Goal: Browse casually: Explore the website without a specific task or goal

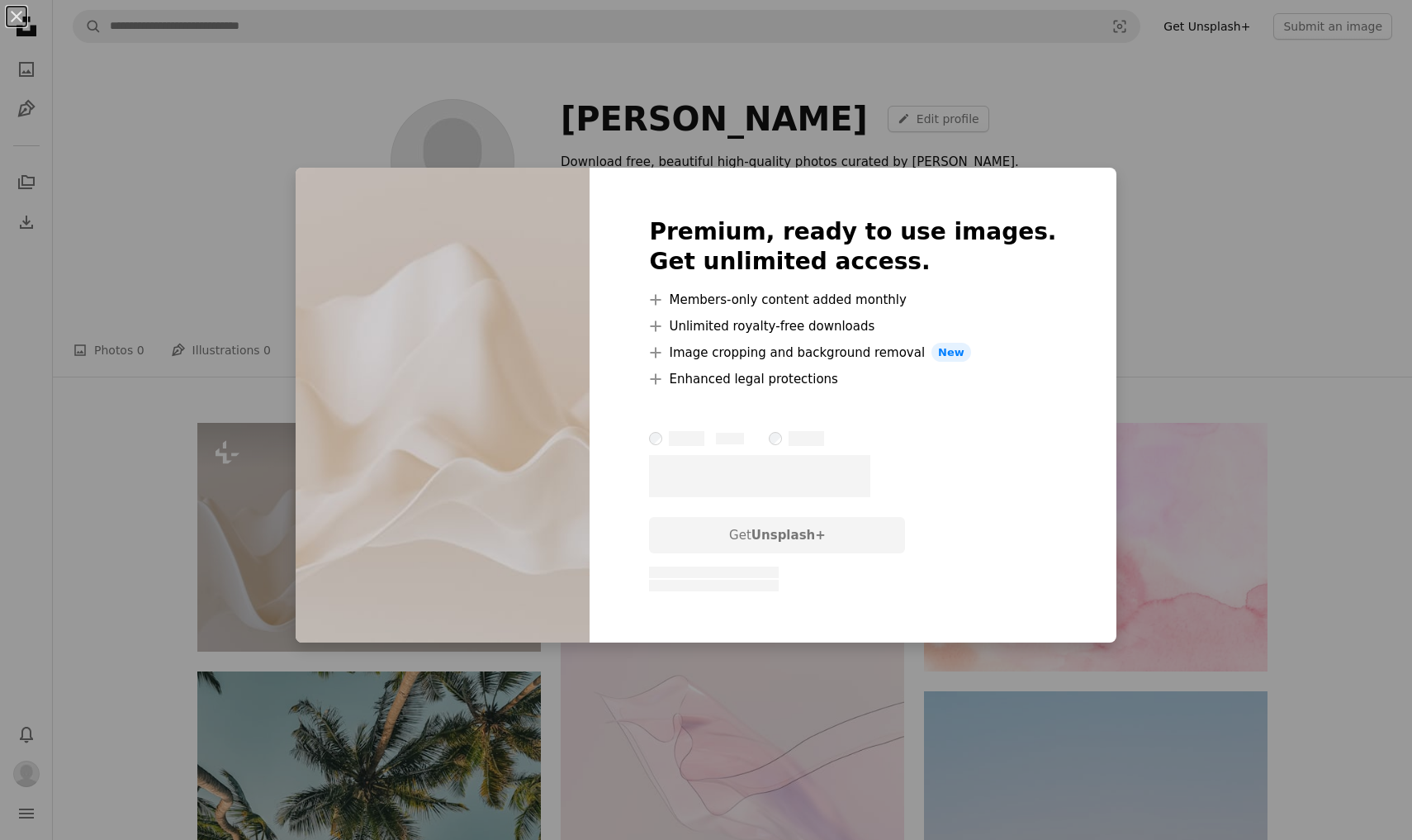
scroll to position [237, 0]
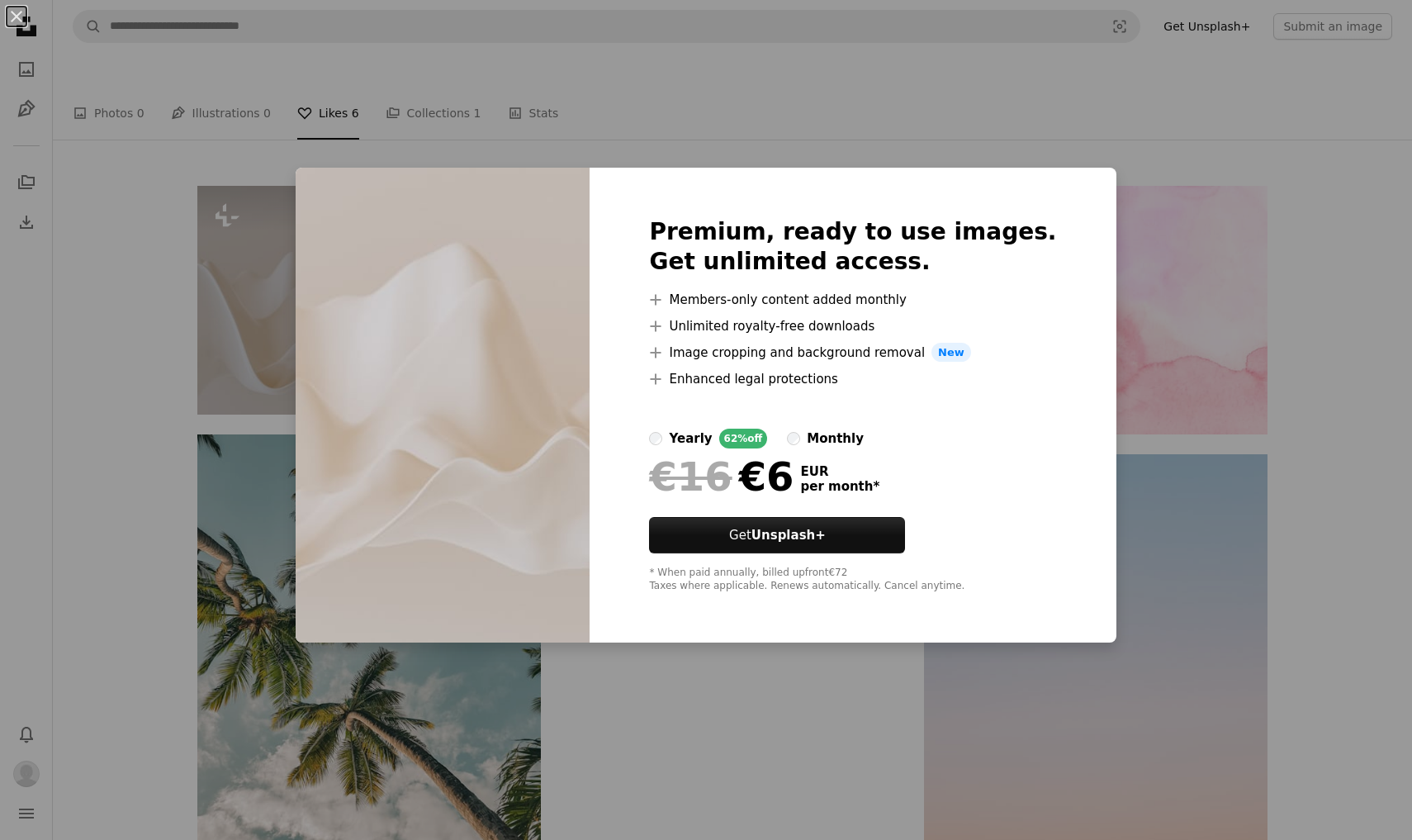
click at [1268, 214] on div "An X shape Premium, ready to use images. Get unlimited access. A plus sign Memb…" at bounding box center [706, 420] width 1412 height 840
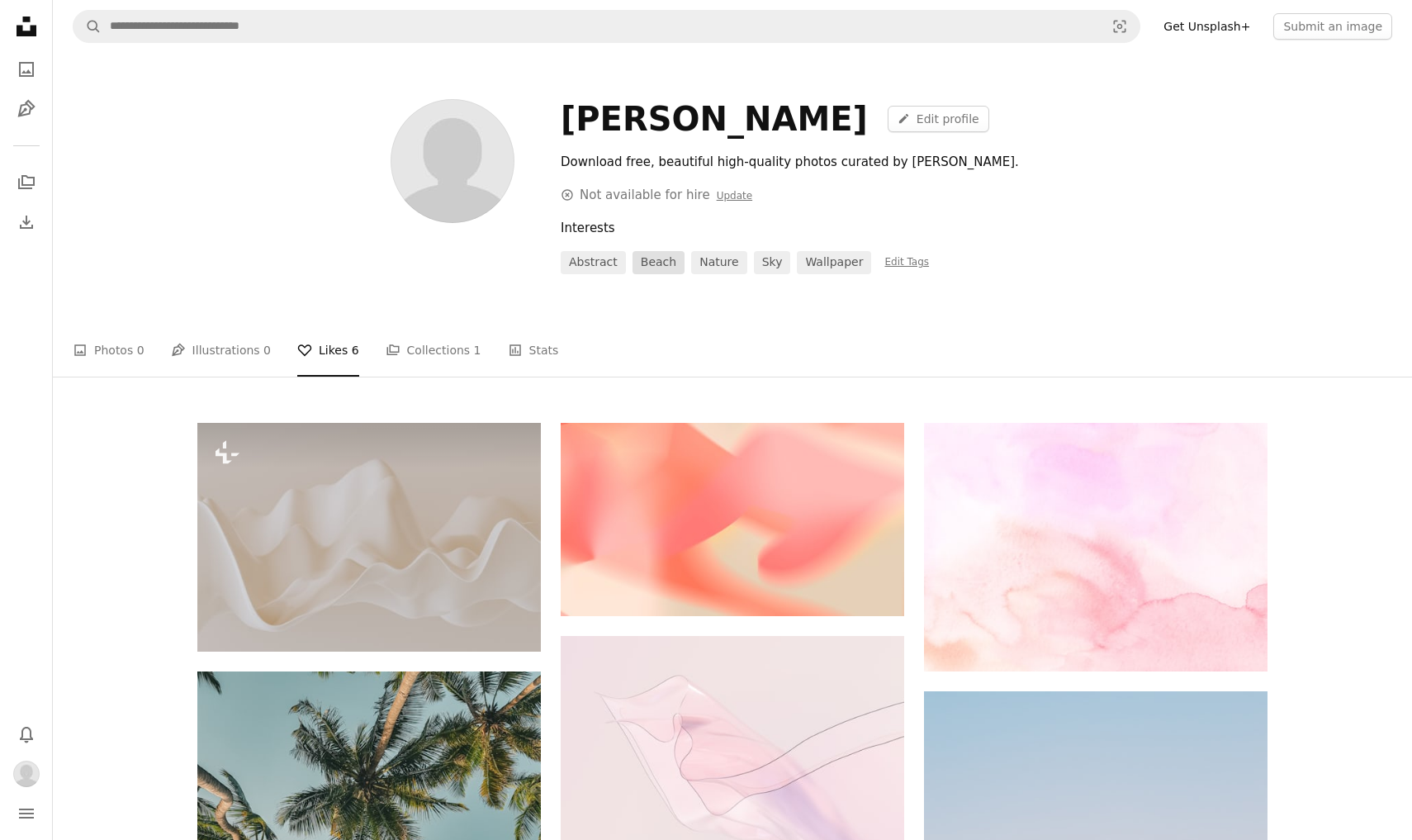
click at [661, 263] on link "beach" at bounding box center [659, 262] width 52 height 23
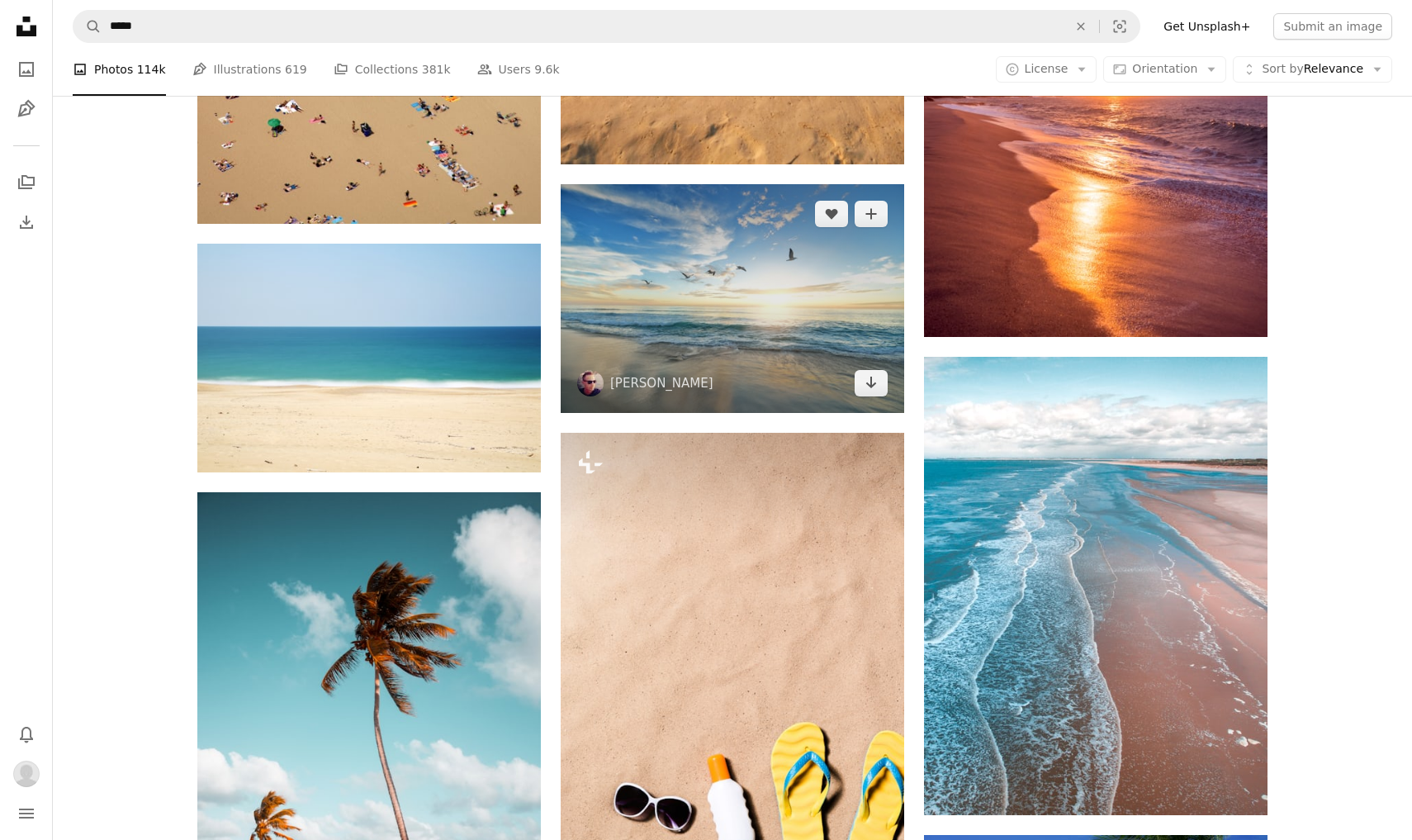
scroll to position [2460, 0]
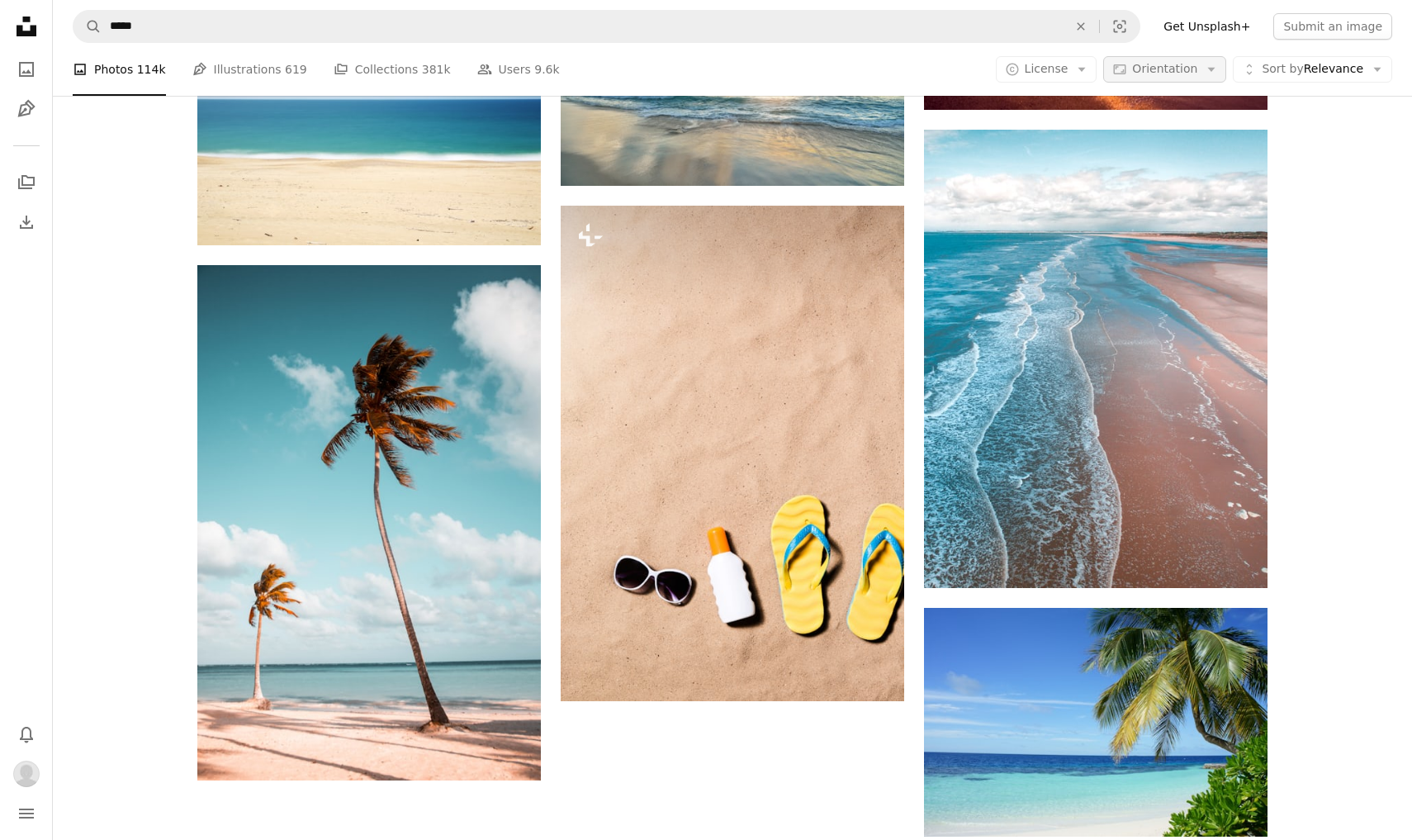
click at [1137, 61] on button "Aspect ratio Orientation Arrow down" at bounding box center [1165, 69] width 123 height 27
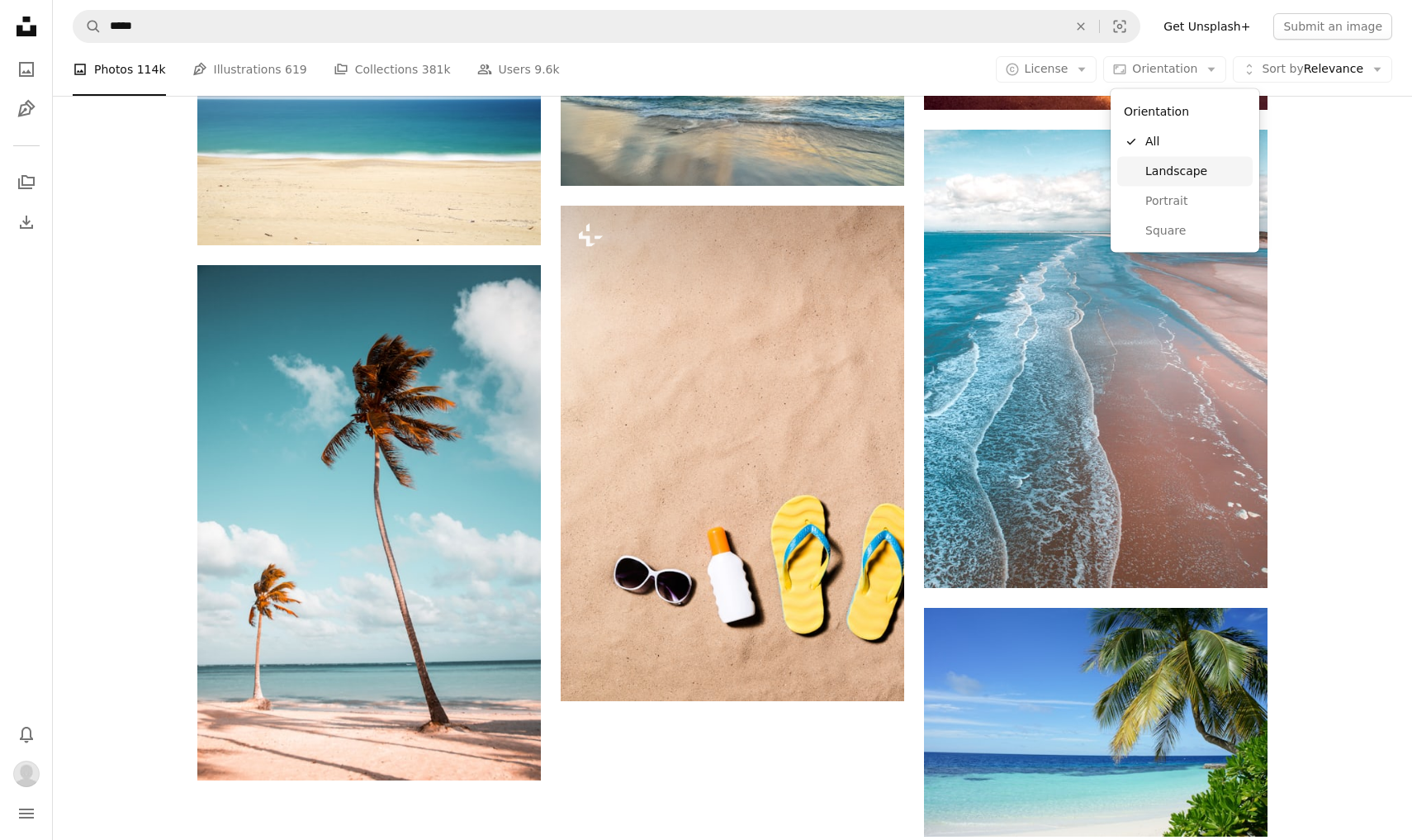
click at [1161, 162] on link "Landscape" at bounding box center [1185, 171] width 135 height 30
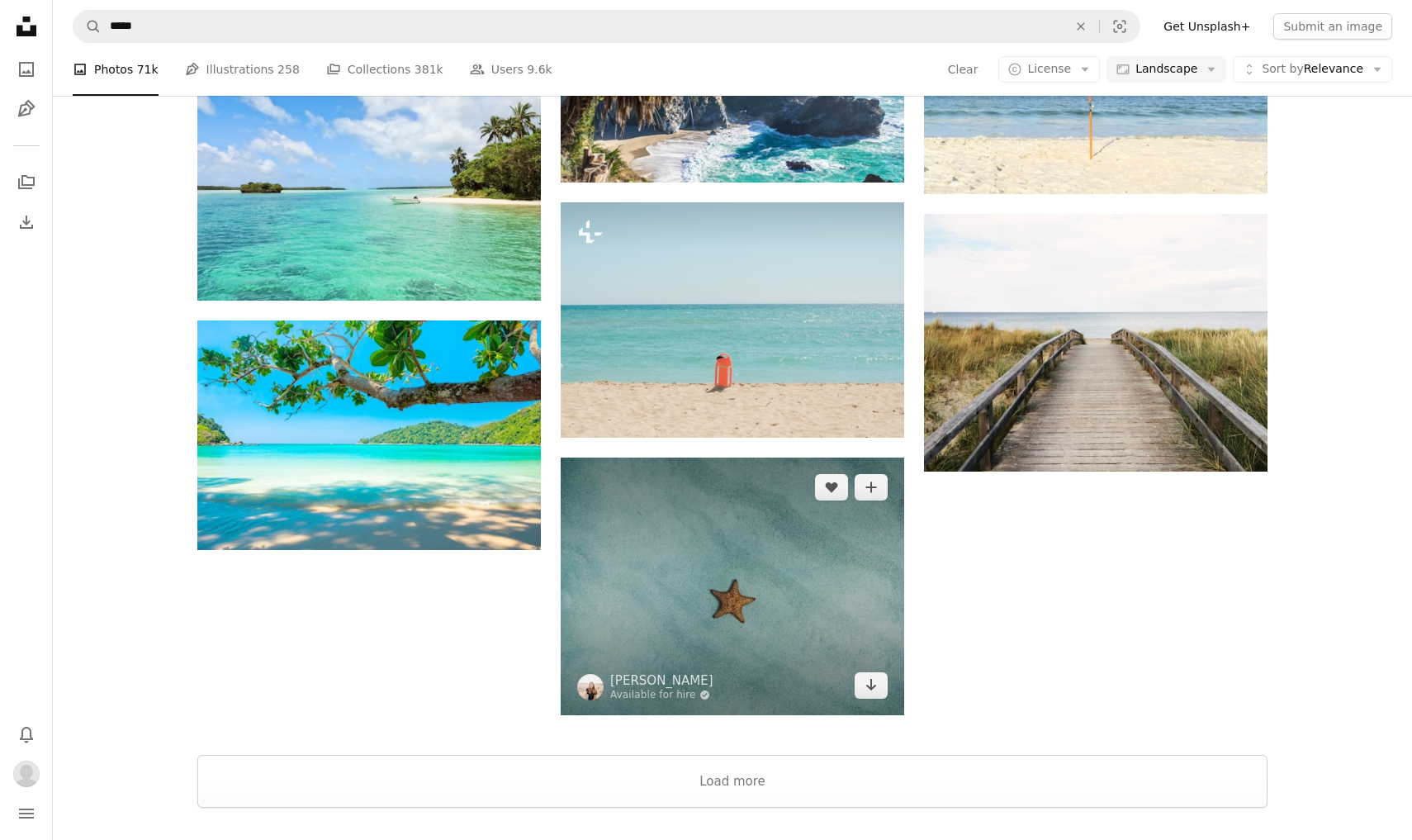
scroll to position [1666, 0]
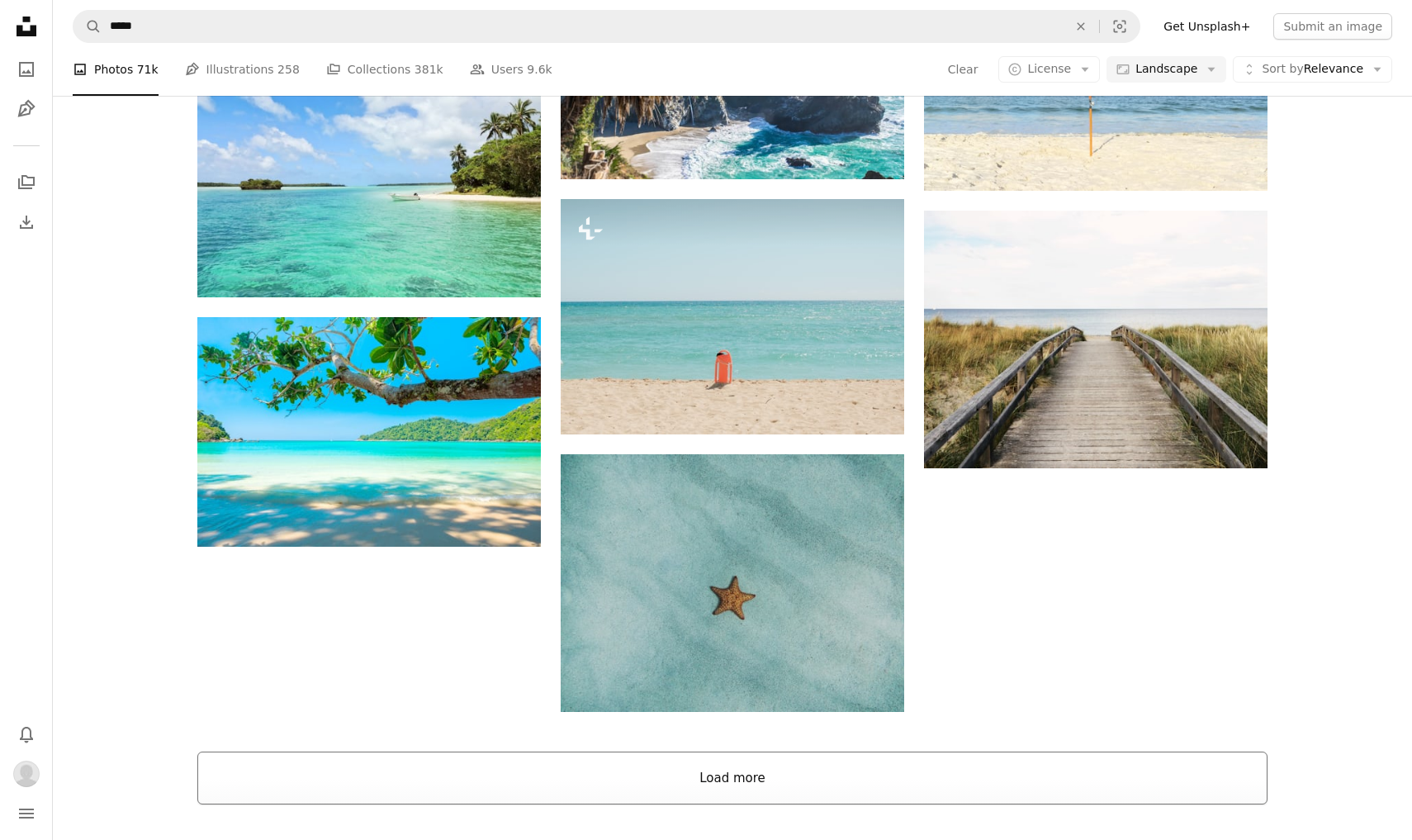
click at [740, 798] on button "Load more" at bounding box center [733, 777] width 1071 height 52
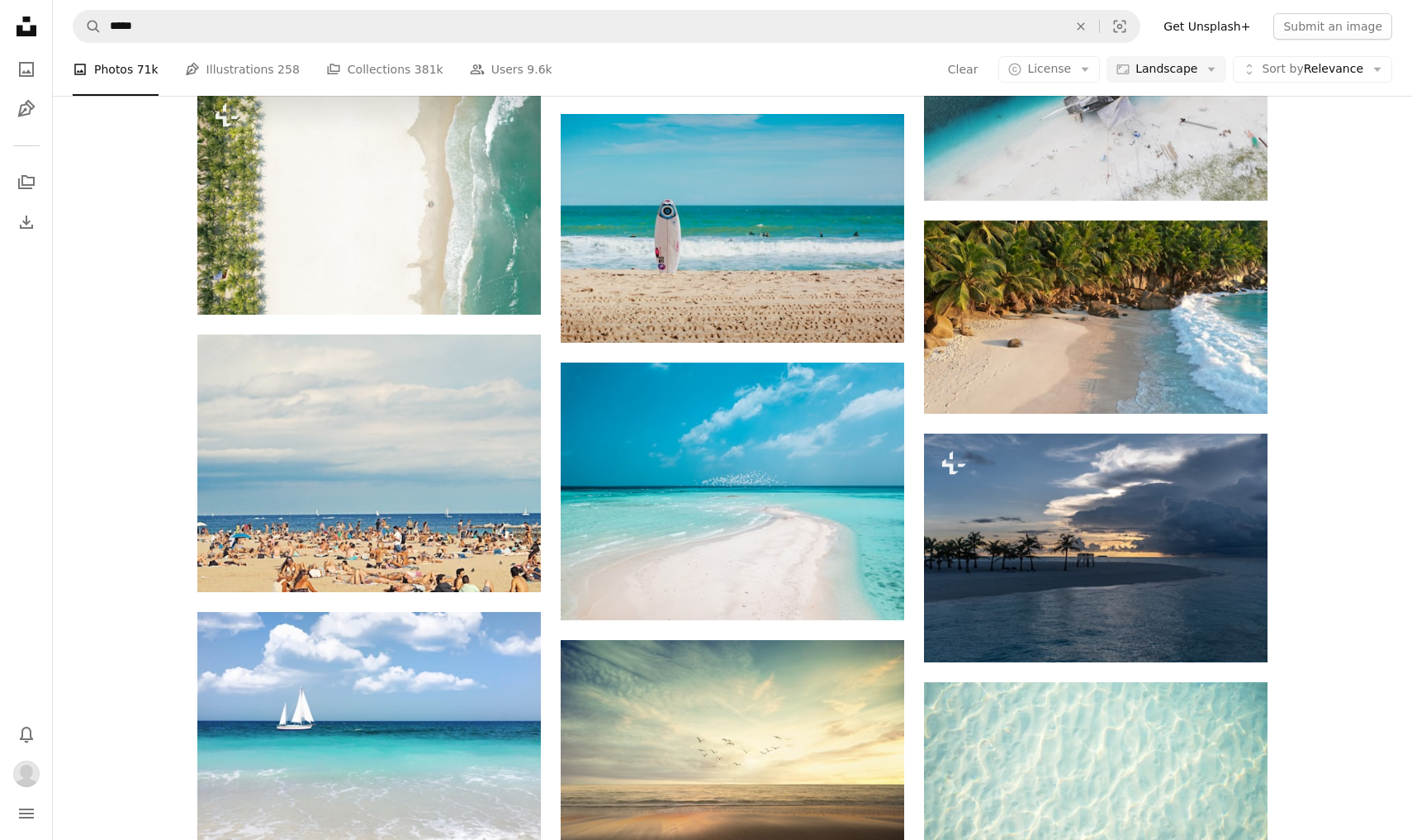
scroll to position [9304, 0]
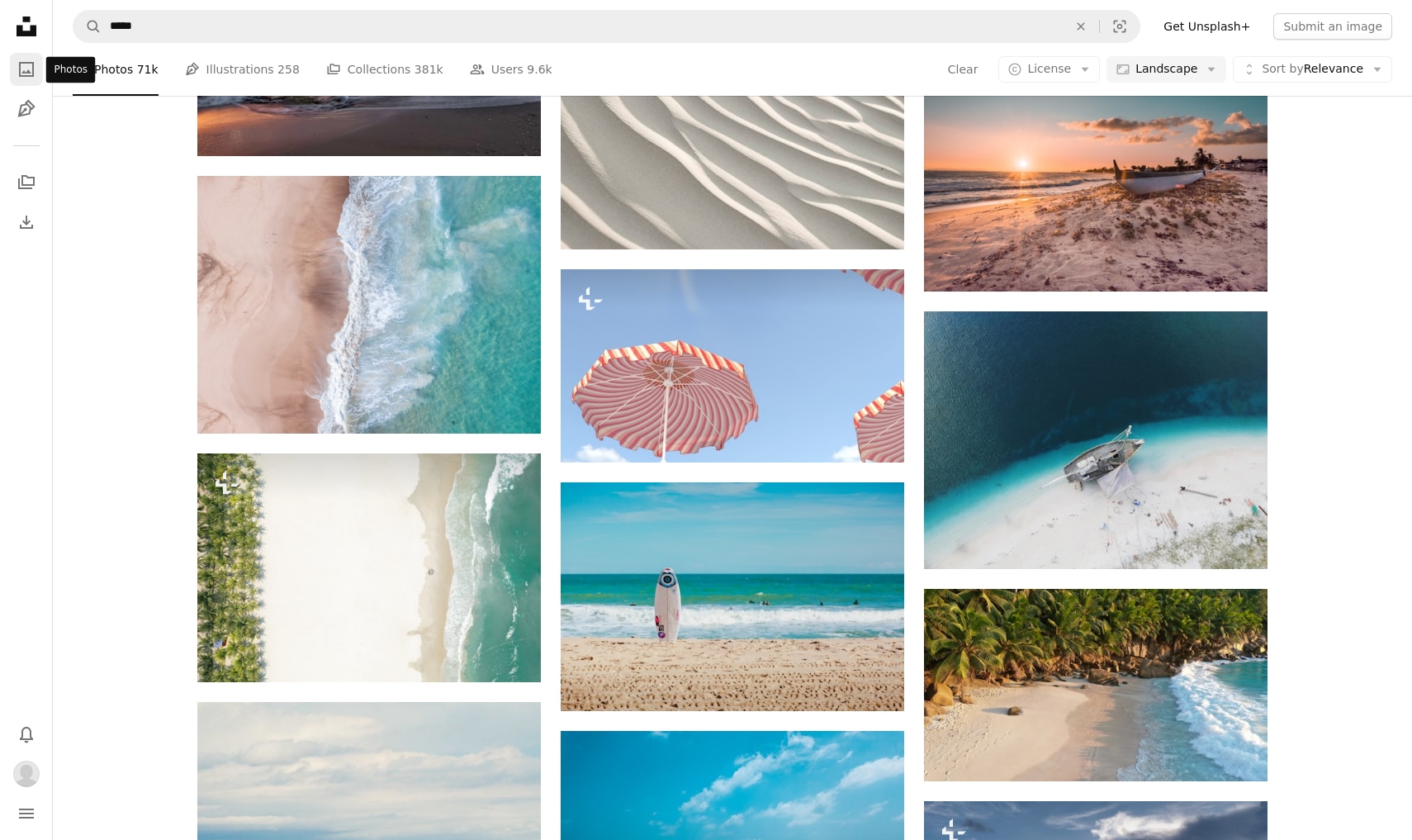
click at [39, 67] on link "A photo" at bounding box center [26, 68] width 33 height 33
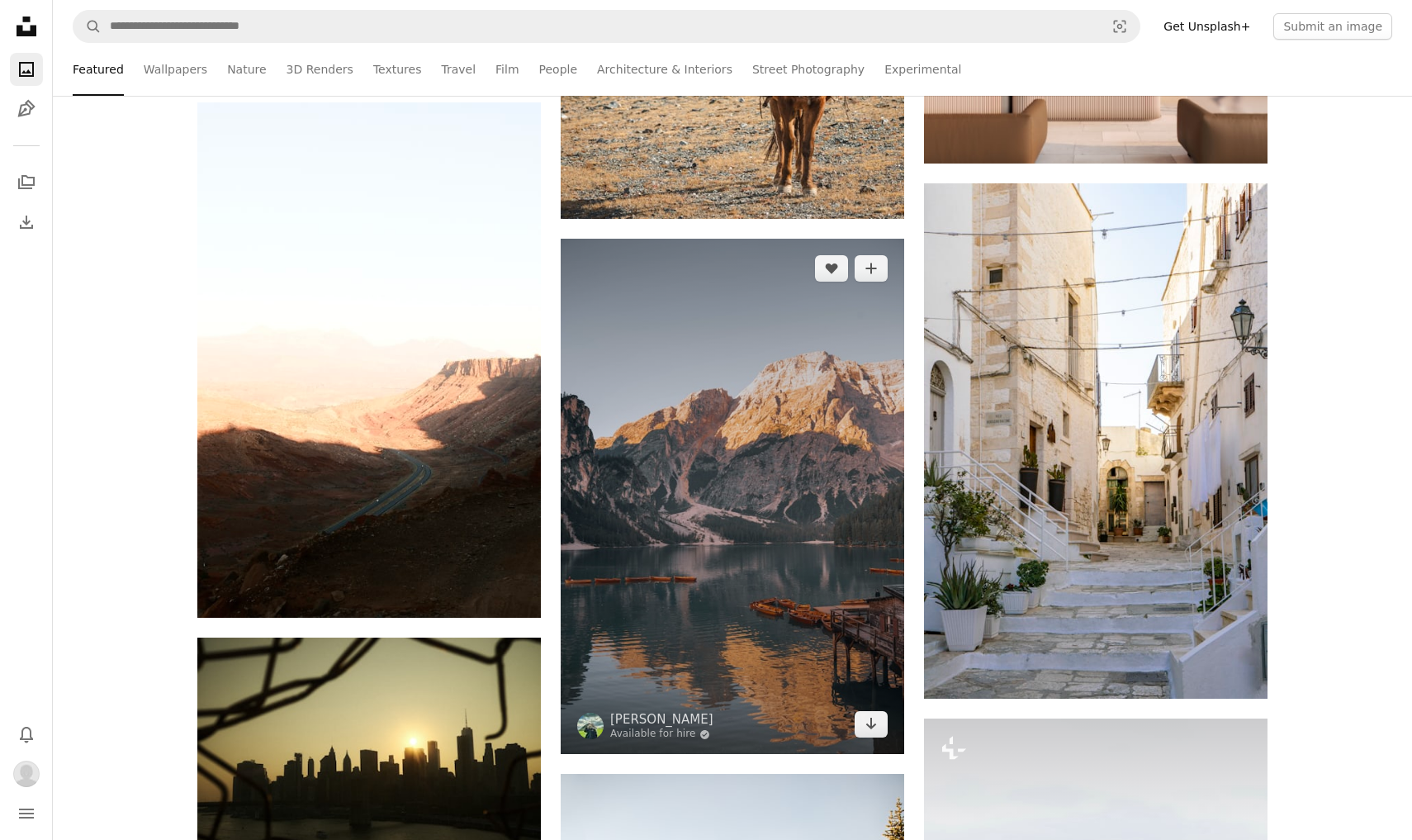
scroll to position [24646, 0]
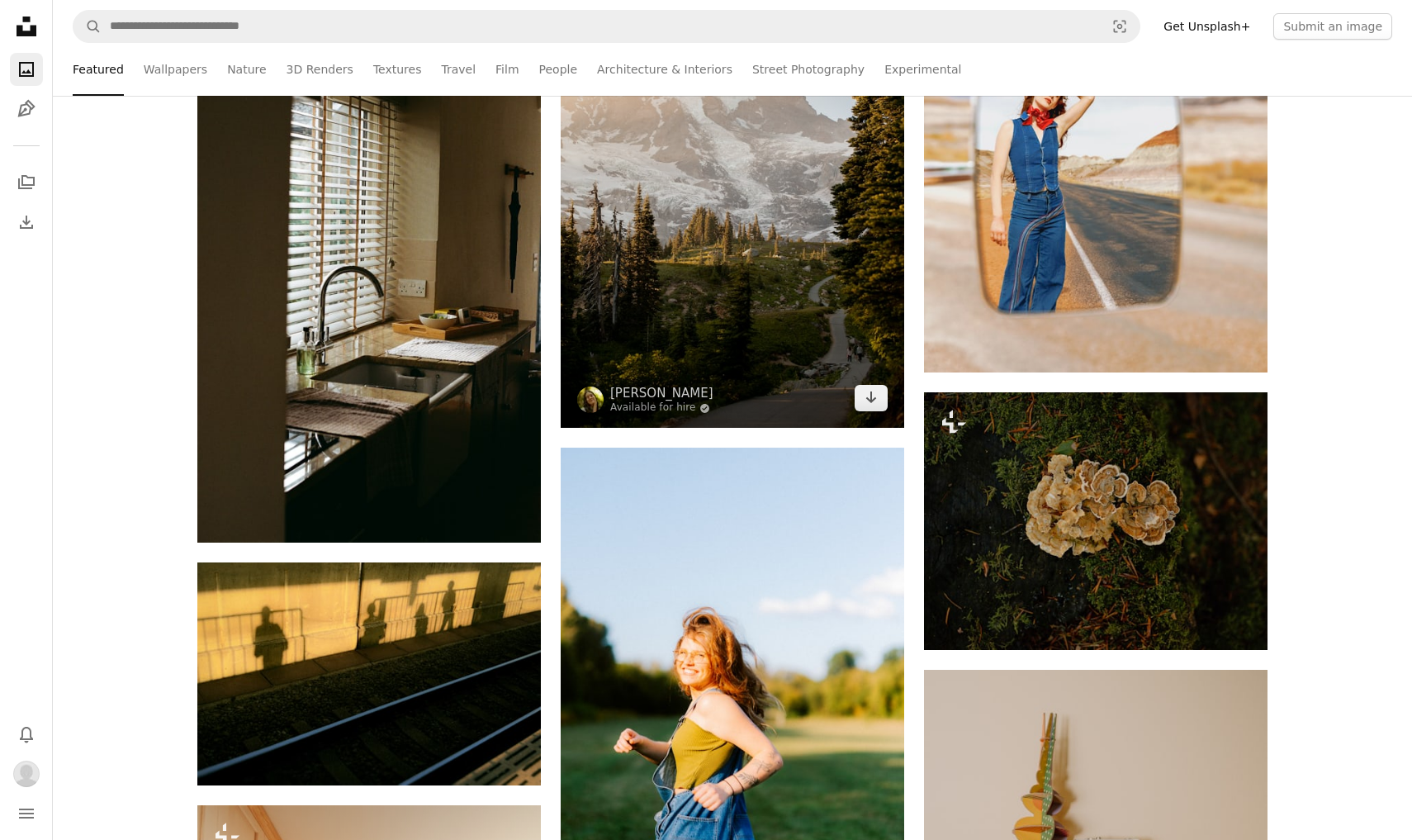
click at [732, 323] on img at bounding box center [732, 169] width 343 height 515
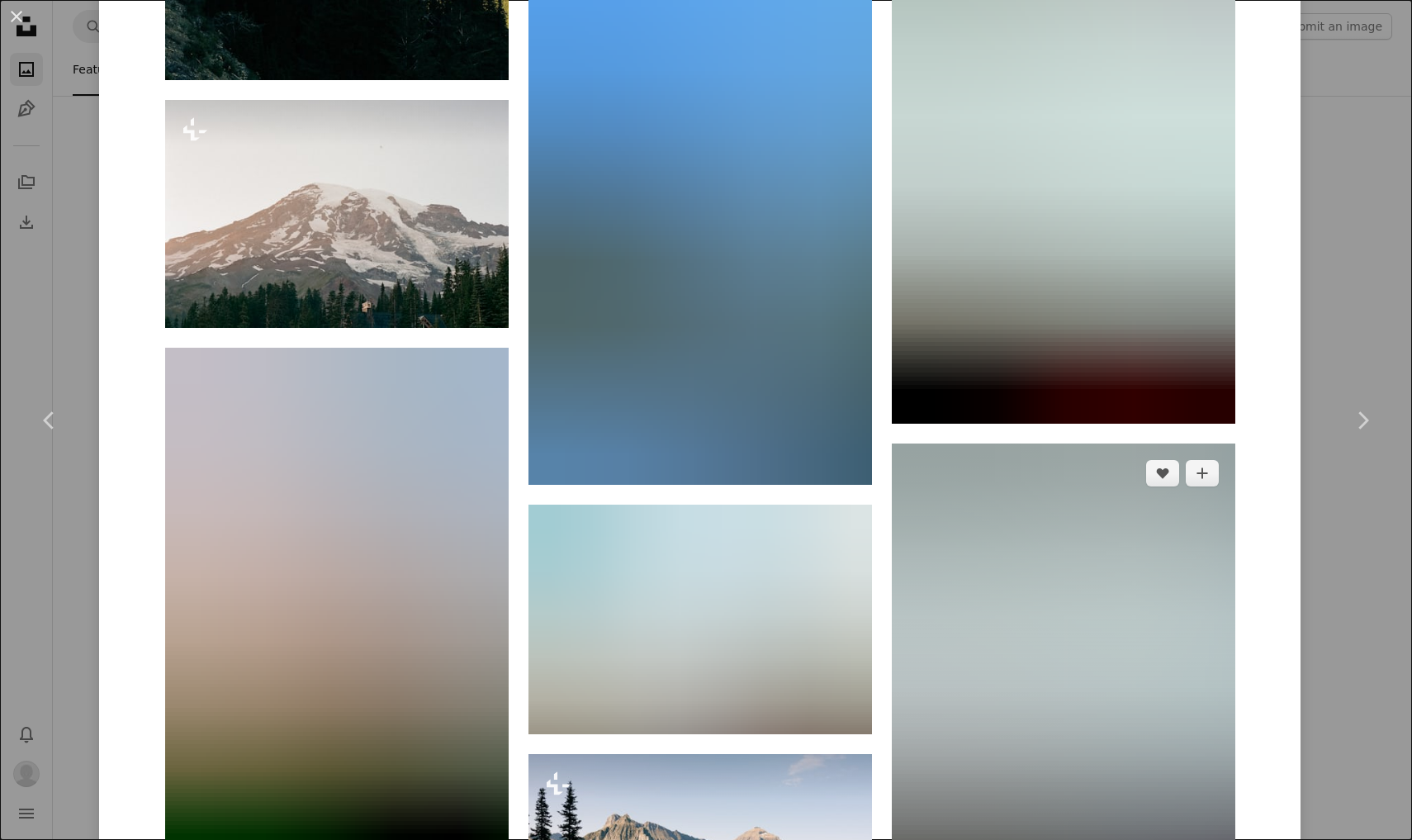
scroll to position [4470, 0]
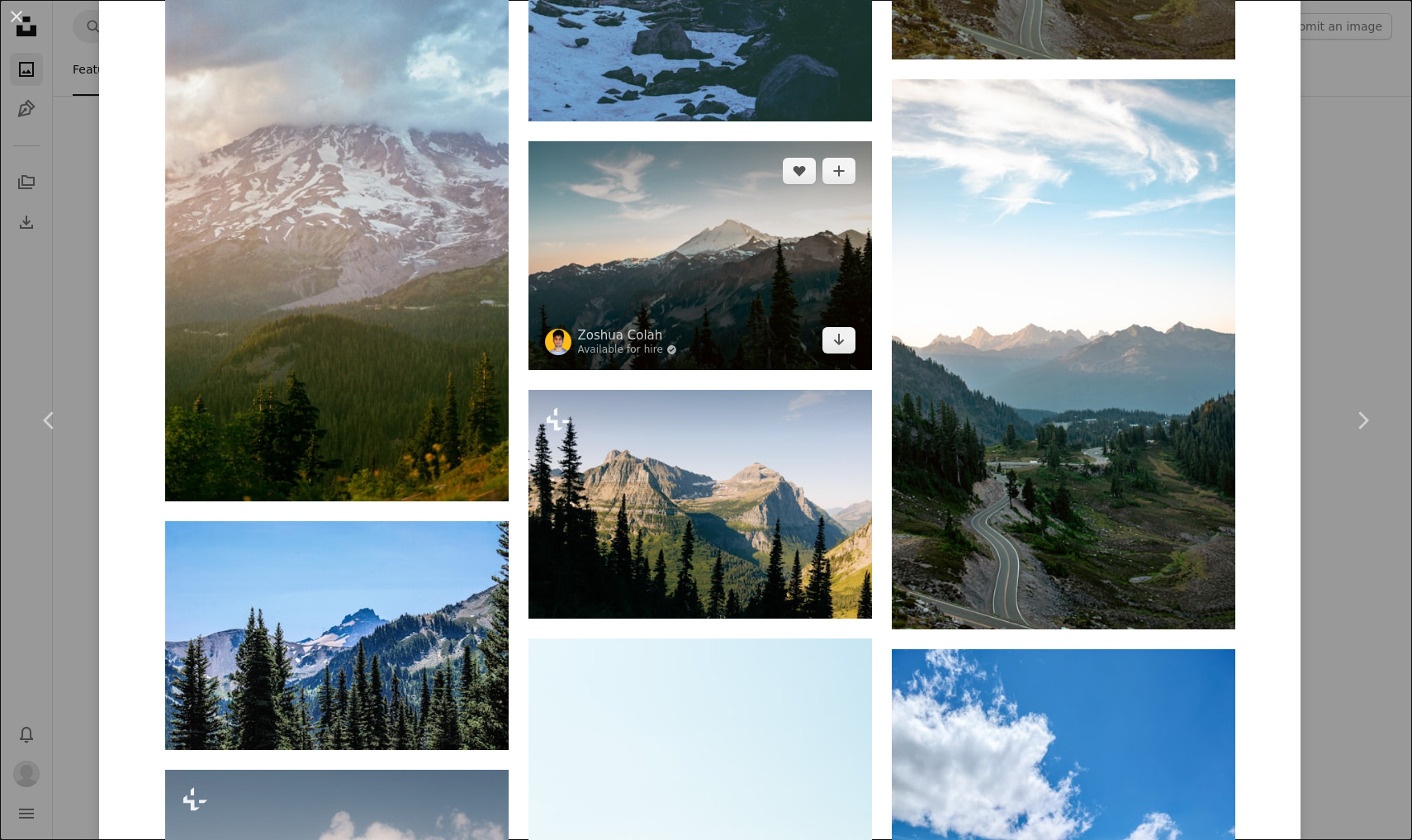
click at [814, 309] on img at bounding box center [700, 255] width 343 height 228
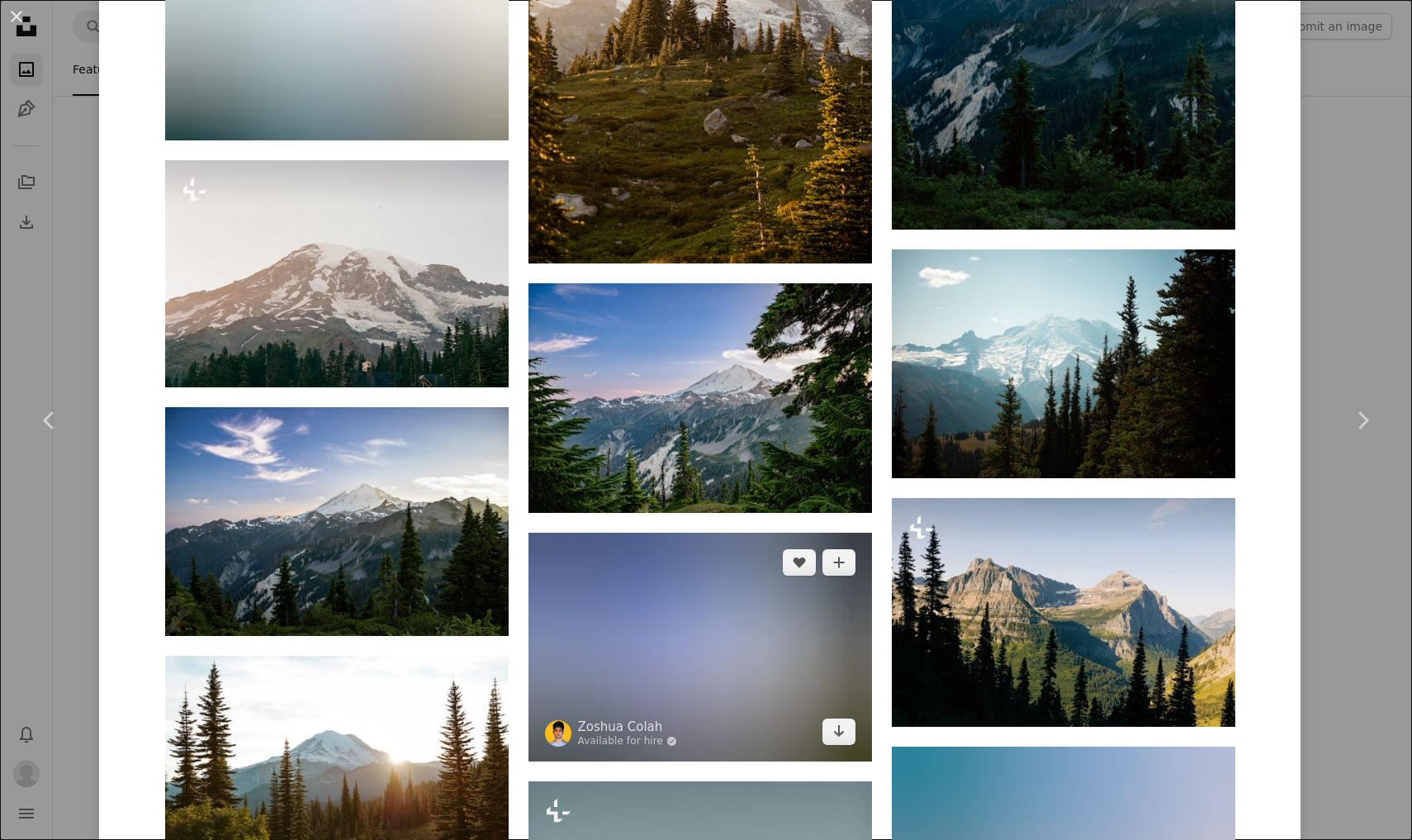
scroll to position [2311, 0]
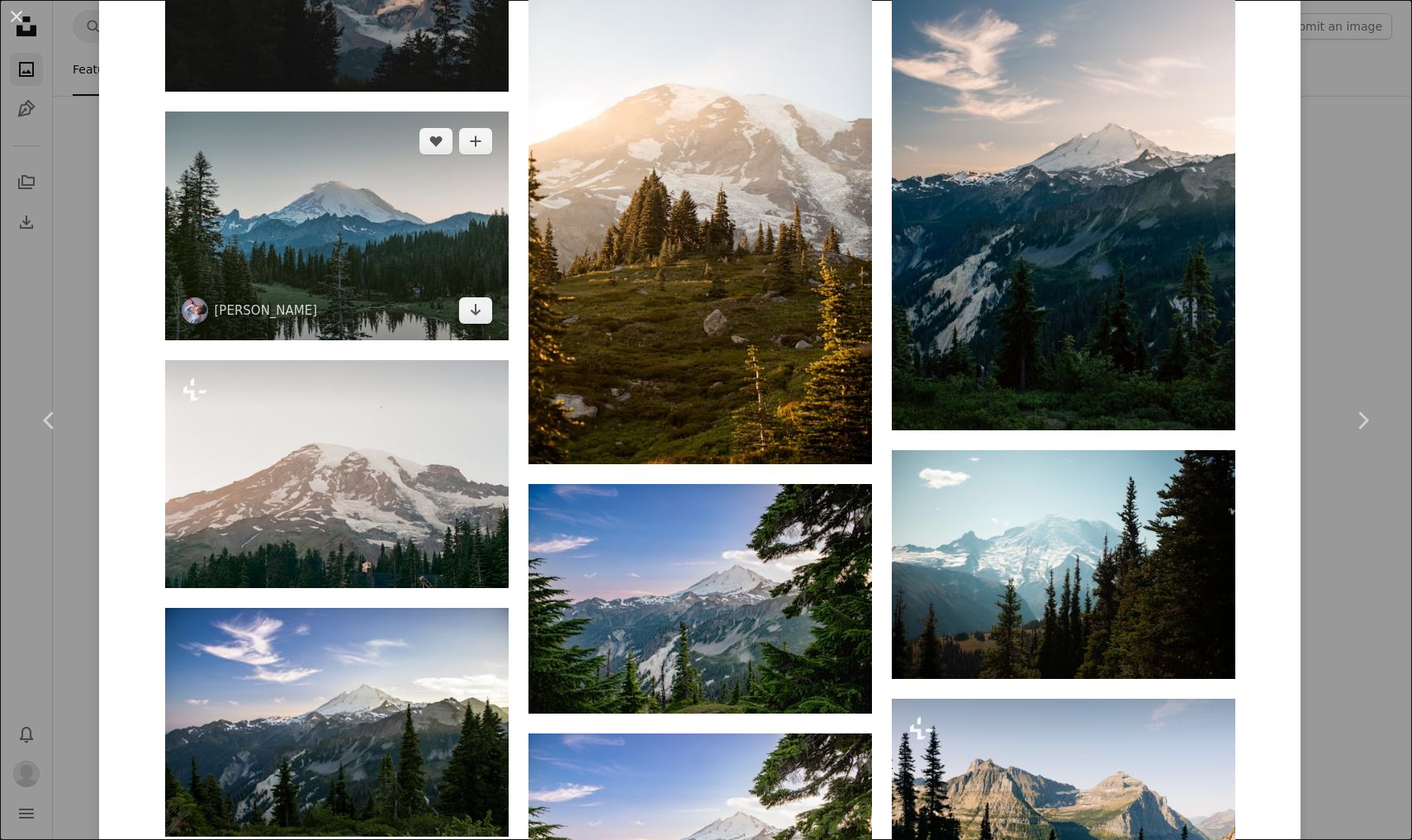
click at [377, 216] on img at bounding box center [336, 225] width 343 height 228
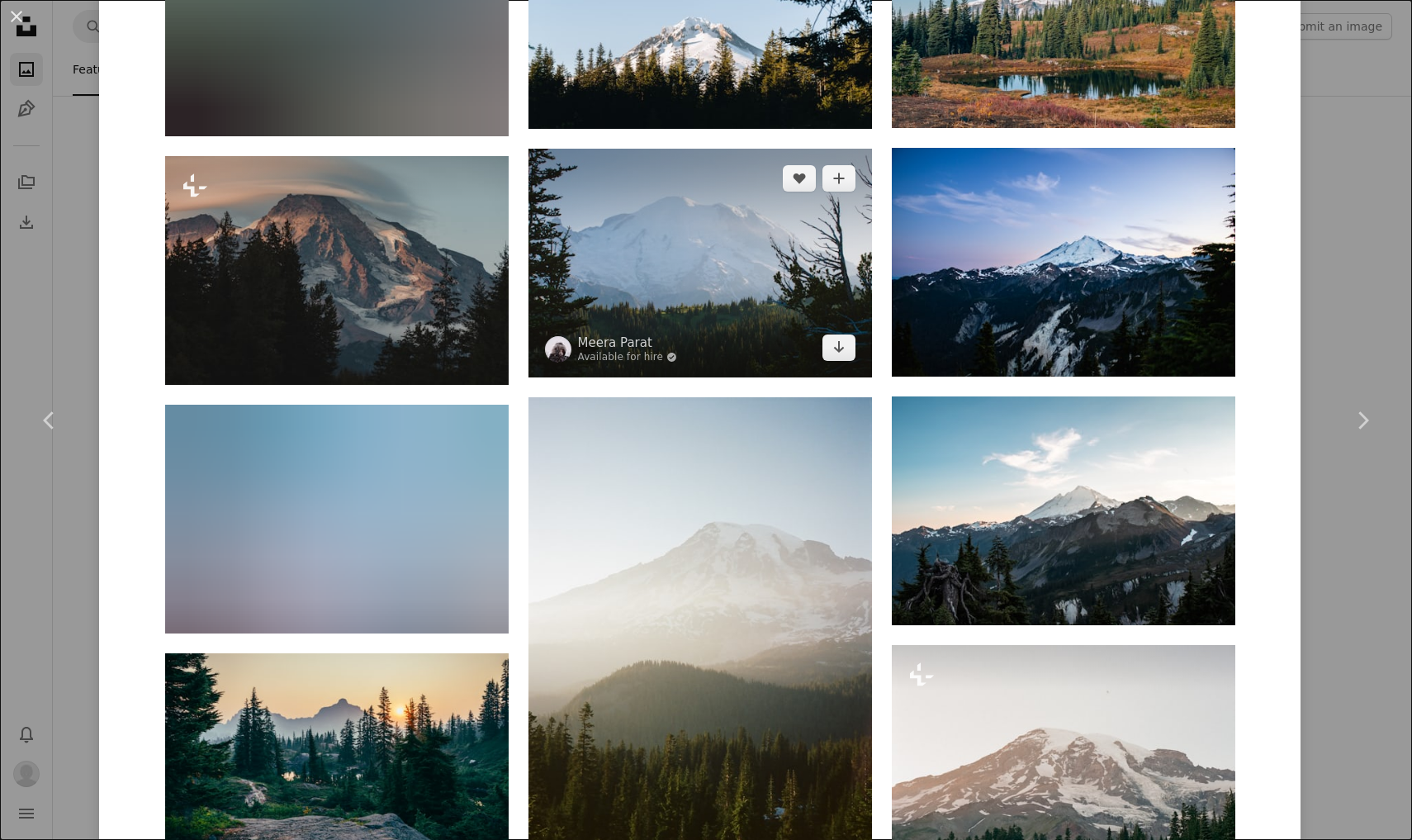
scroll to position [2141, 0]
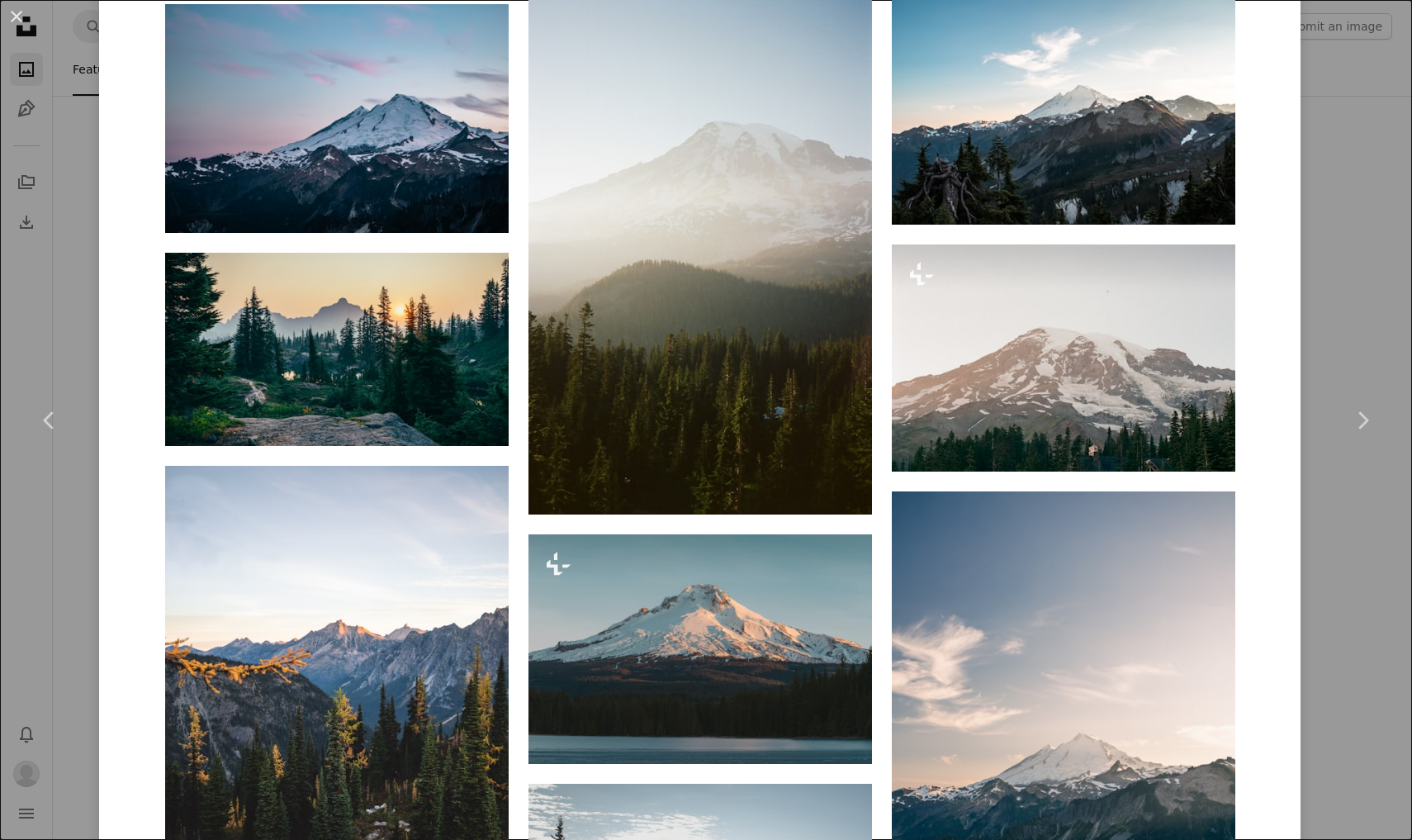
click at [1365, 143] on div "An X shape Chevron left Chevron right [PERSON_NAME] A heart A plus sign Edit im…" at bounding box center [706, 420] width 1412 height 840
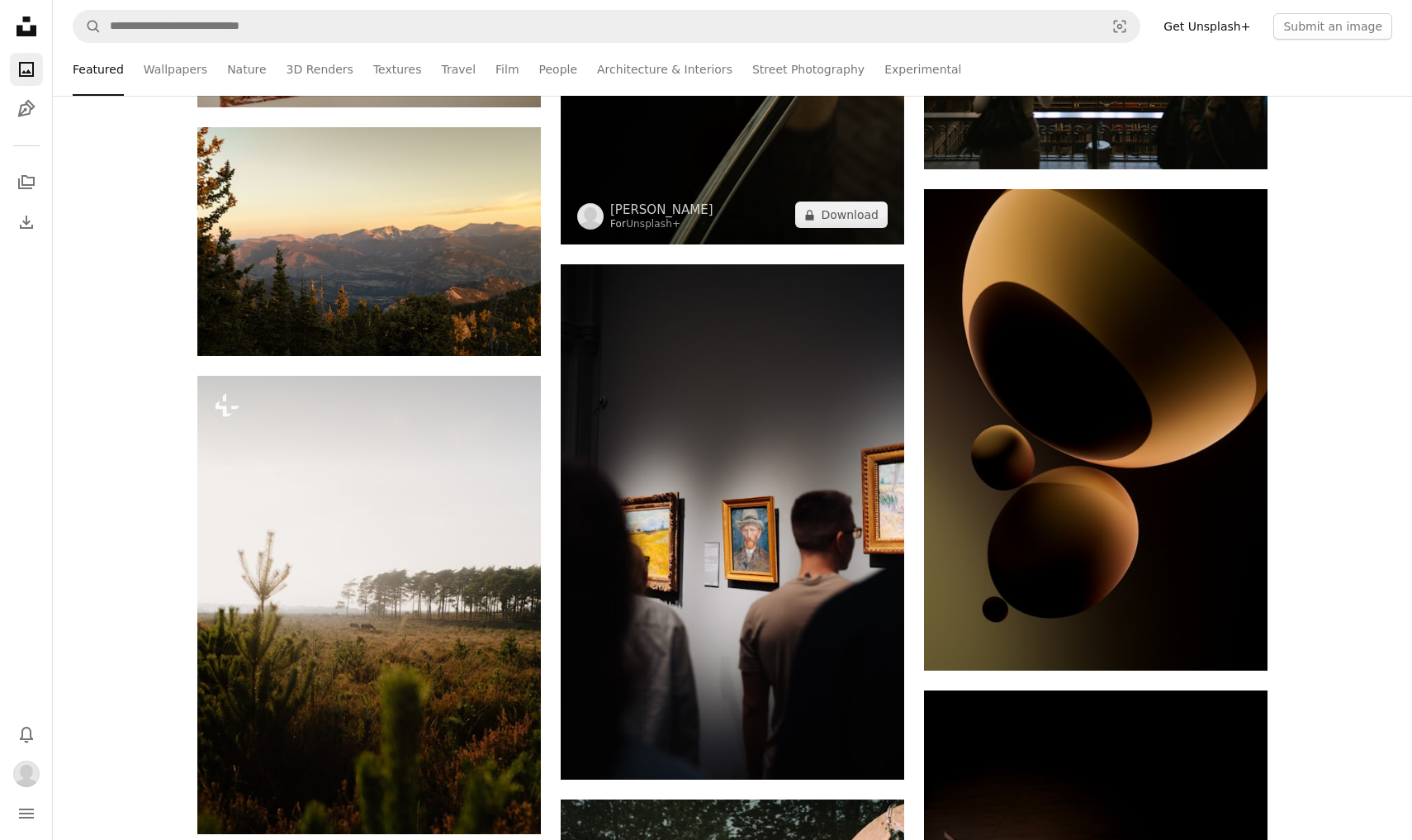
scroll to position [38198, 0]
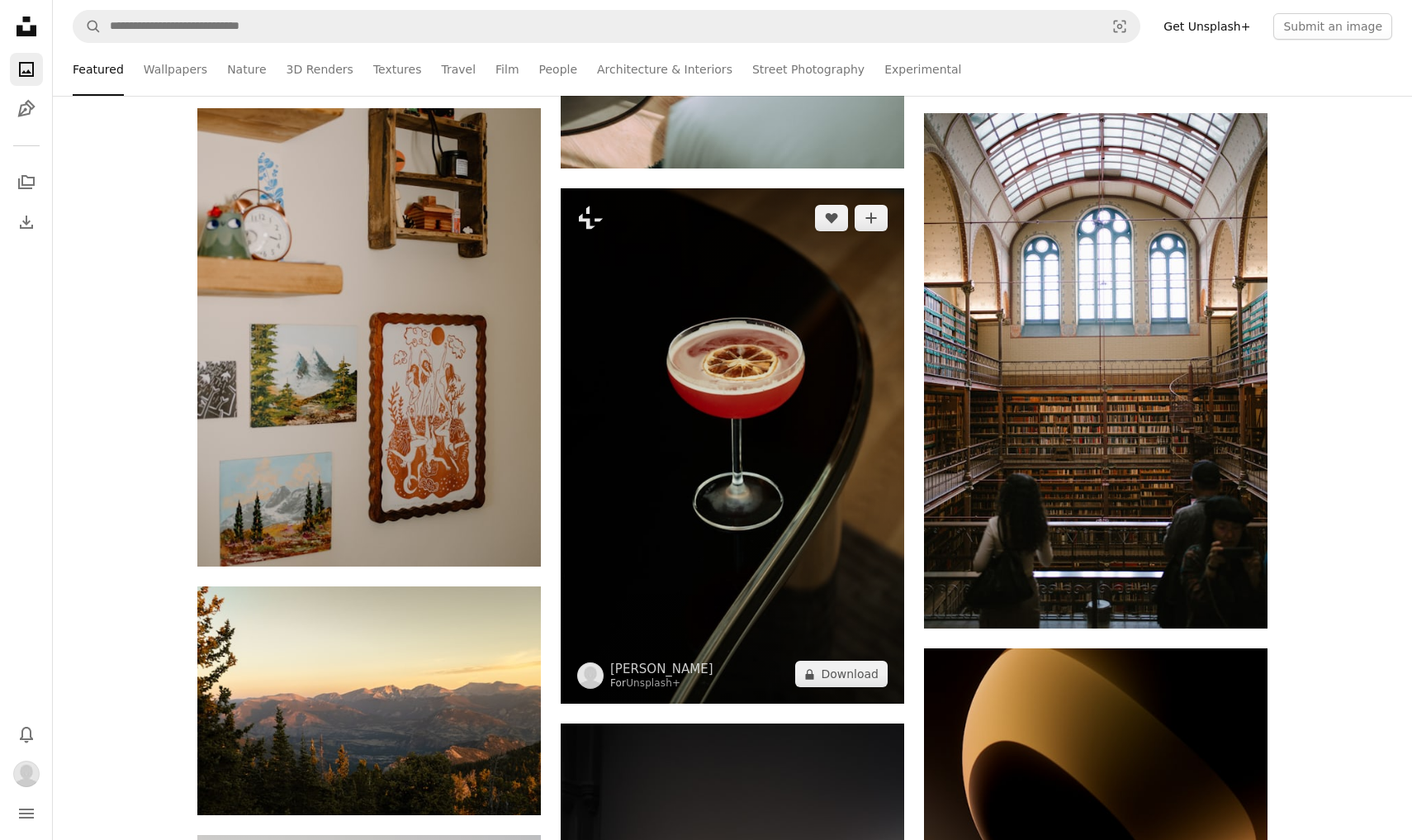
click at [780, 453] on img at bounding box center [732, 445] width 343 height 515
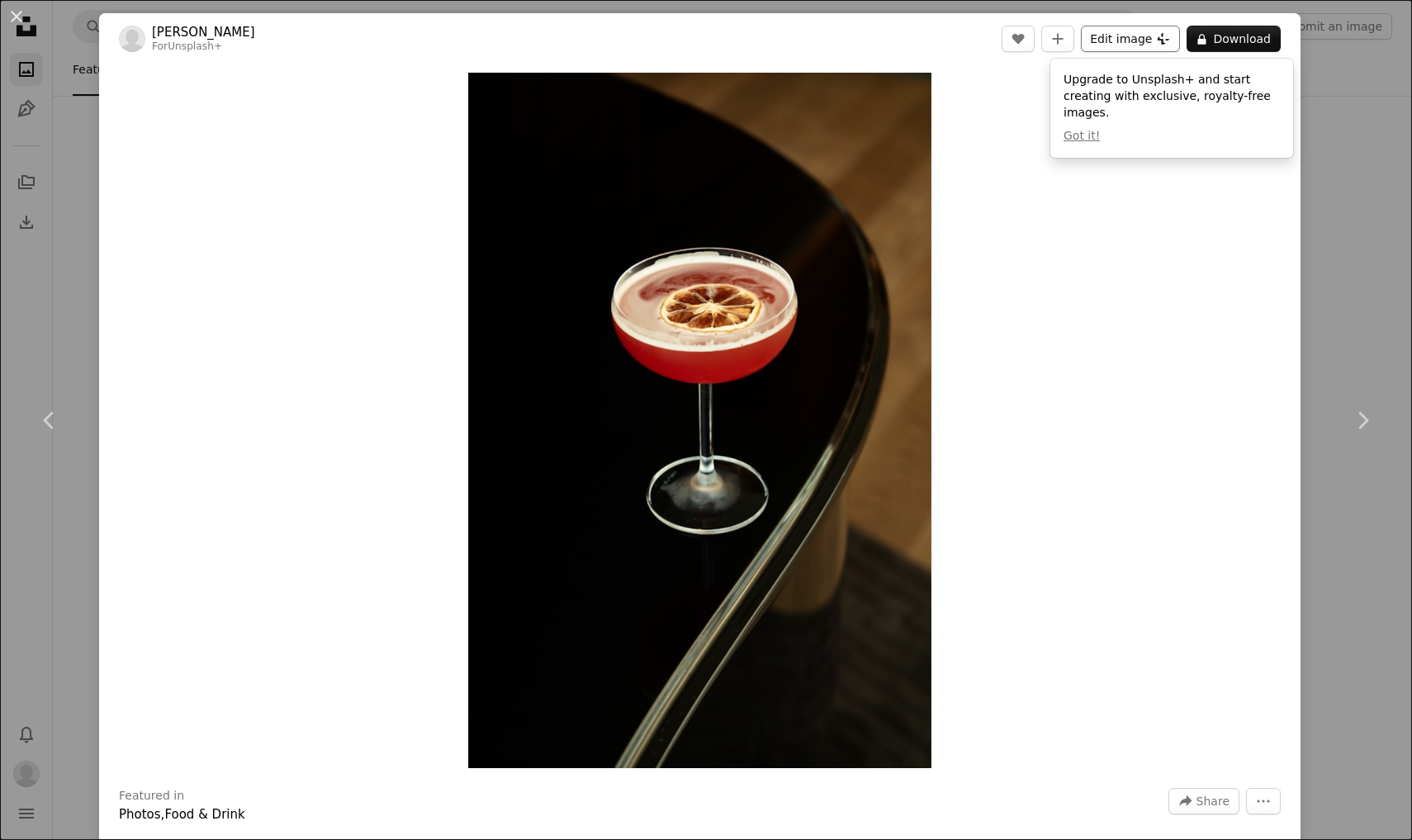
click at [1170, 41] on button "Edit image Plus sign for Unsplash+" at bounding box center [1130, 39] width 99 height 27
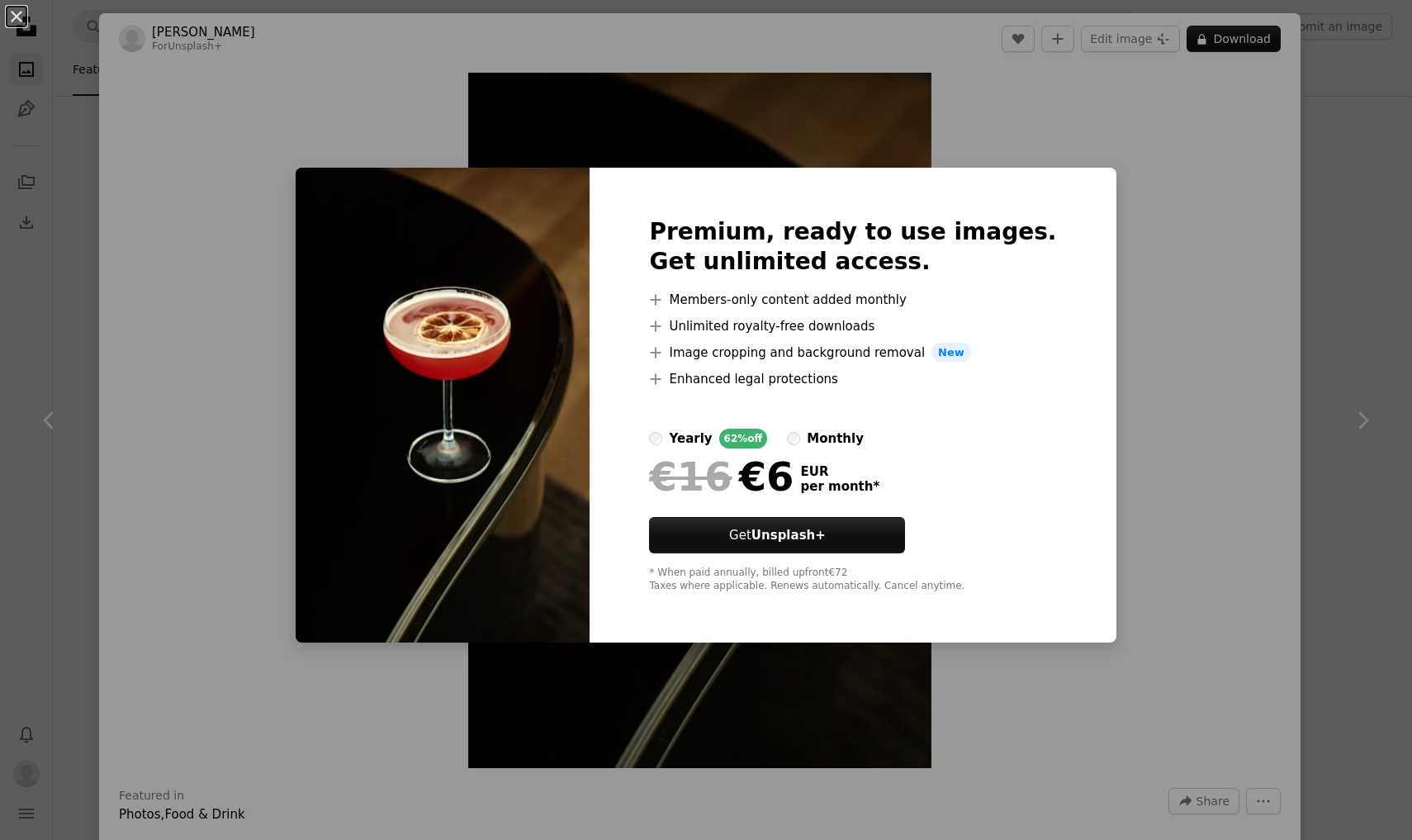
click at [1367, 158] on div "An X shape Premium, ready to use images. Get unlimited access. A plus sign Memb…" at bounding box center [706, 420] width 1412 height 840
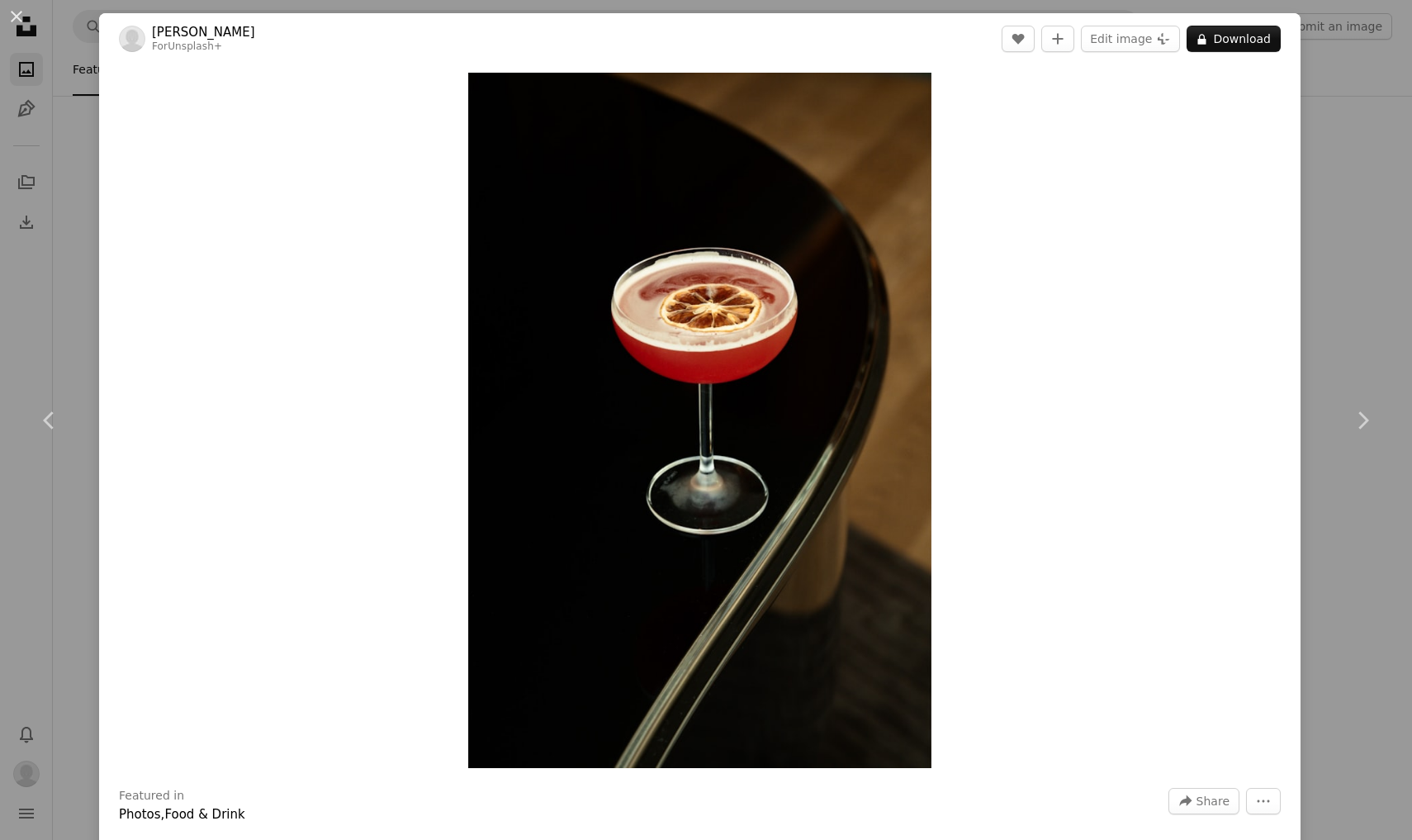
click at [1368, 158] on div "An X shape Chevron left Chevron right [PERSON_NAME] For Unsplash+ A heart A plu…" at bounding box center [706, 420] width 1412 height 840
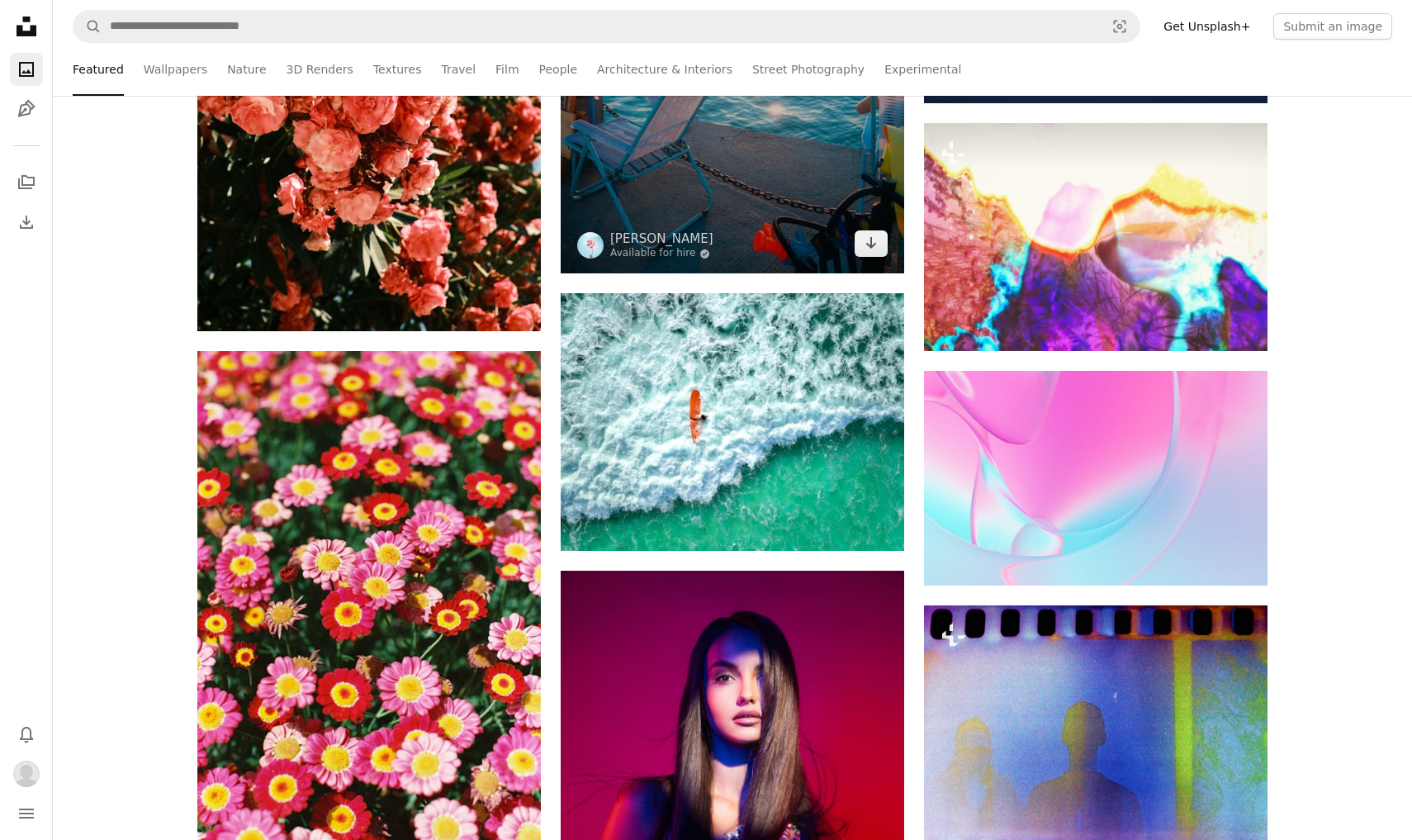
scroll to position [43434, 0]
